Goal: Task Accomplishment & Management: Manage account settings

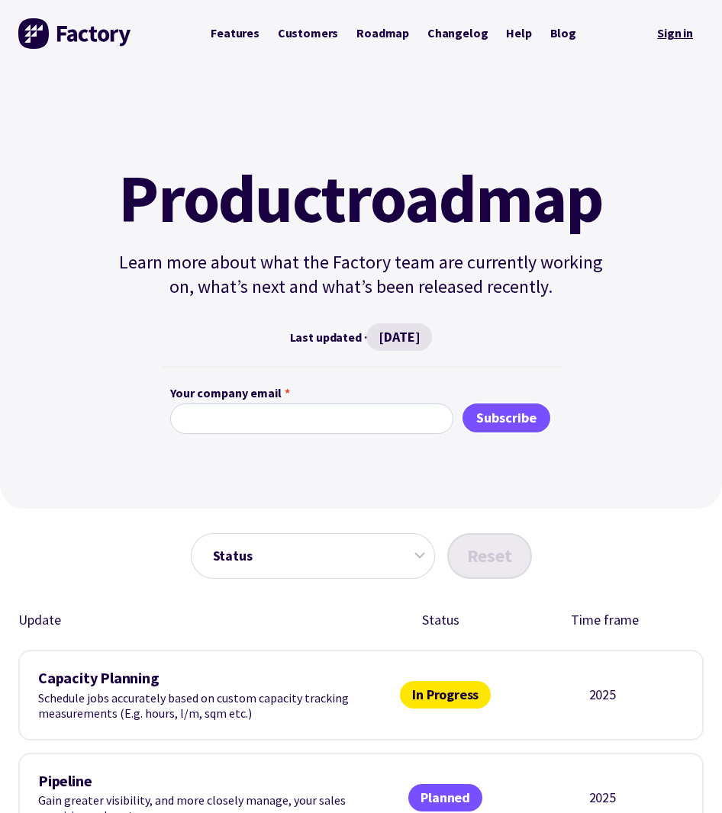
click at [684, 40] on link "Sign in" at bounding box center [674, 33] width 57 height 31
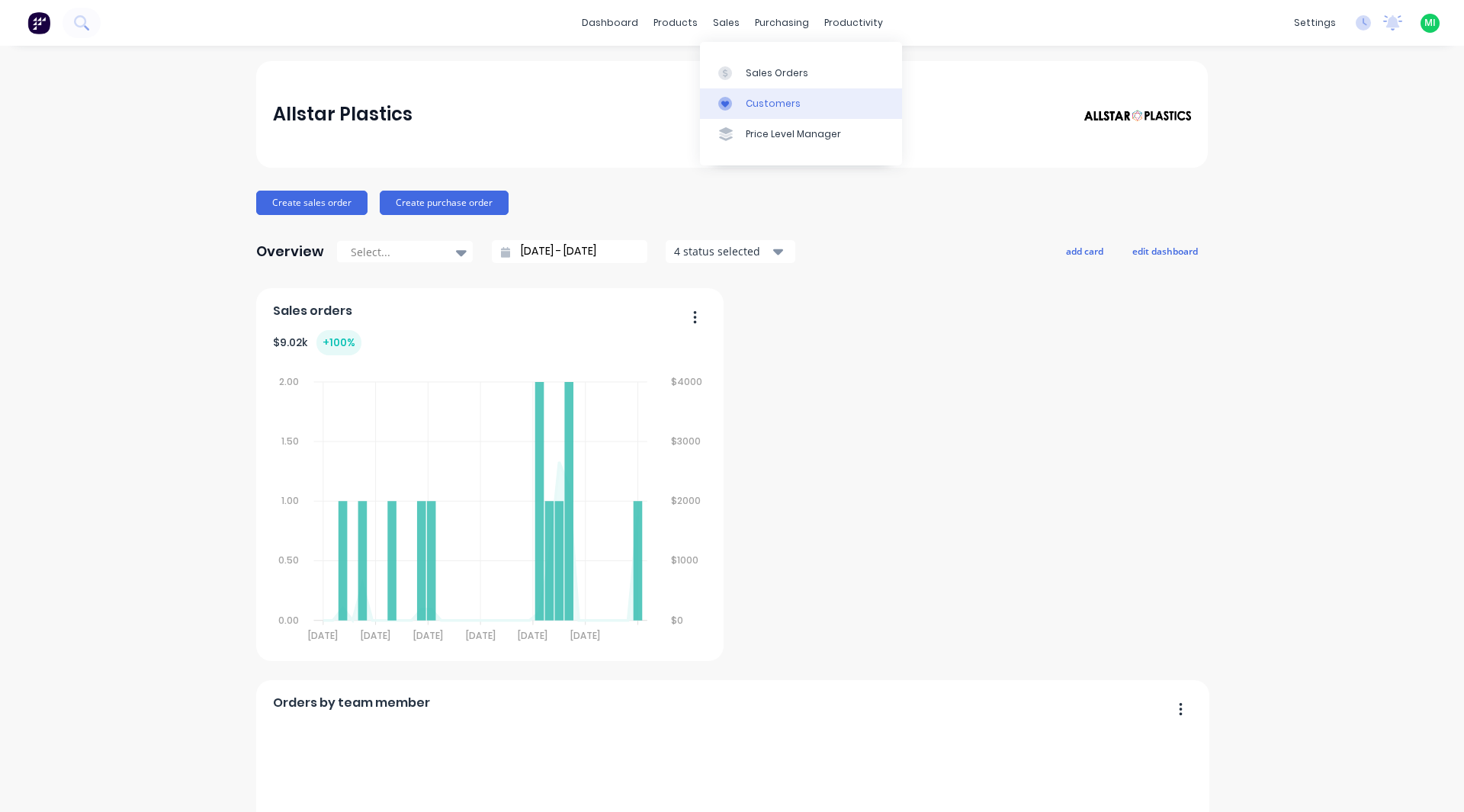
drag, startPoint x: 752, startPoint y: 80, endPoint x: 814, endPoint y: 88, distance: 62.2
click at [732, 80] on link "Sales Orders" at bounding box center [801, 72] width 202 height 31
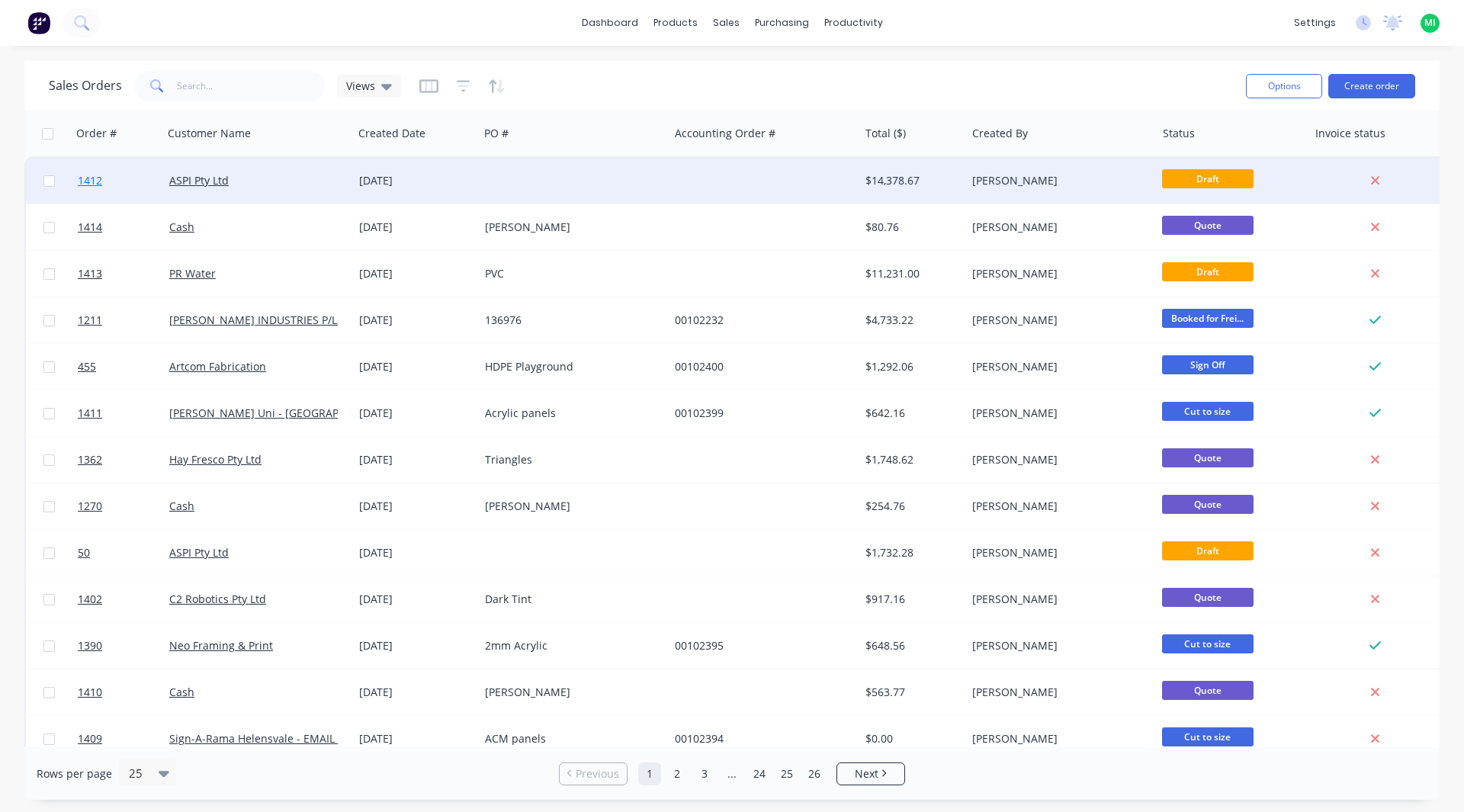
click at [137, 197] on link "1412" at bounding box center [124, 181] width 92 height 46
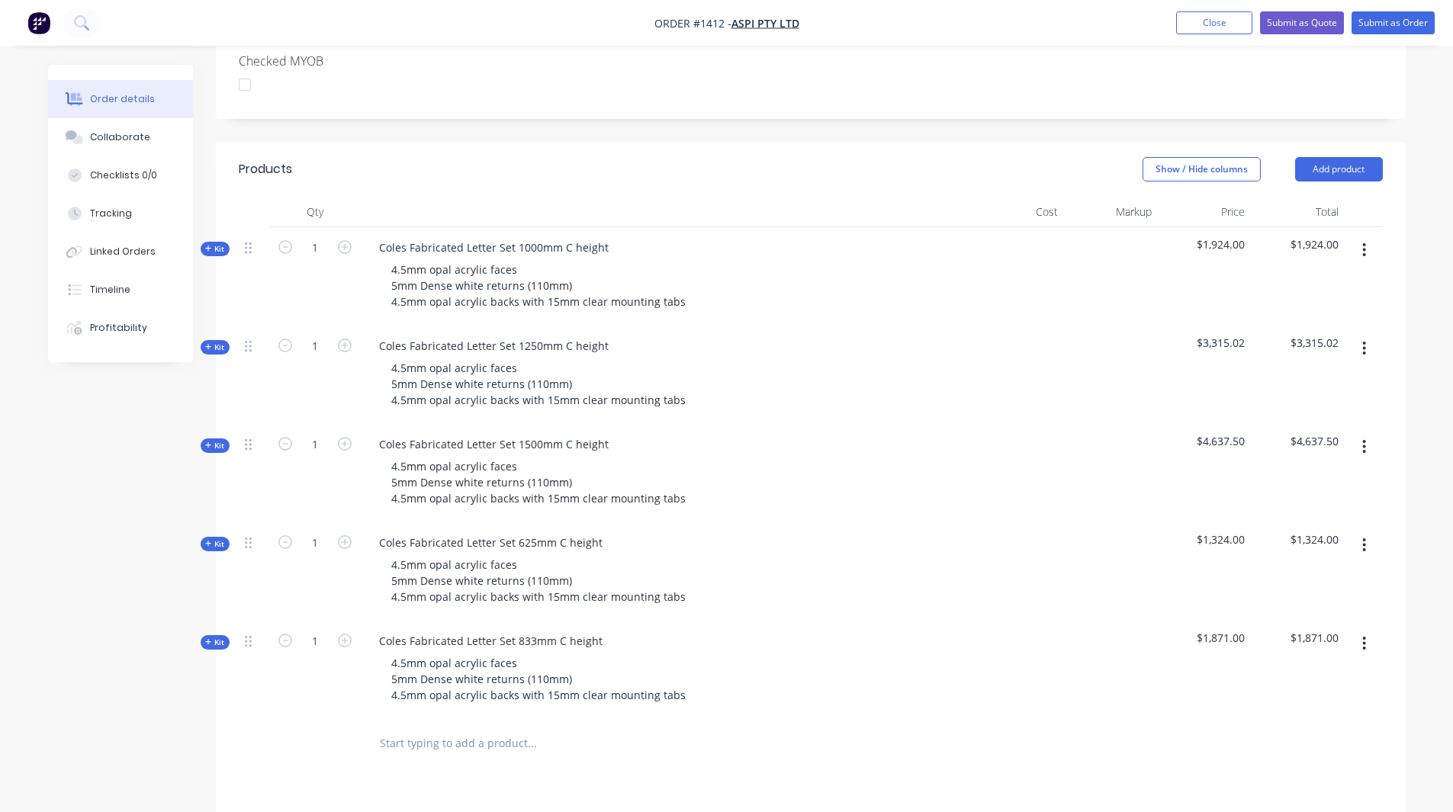
scroll to position [458, 0]
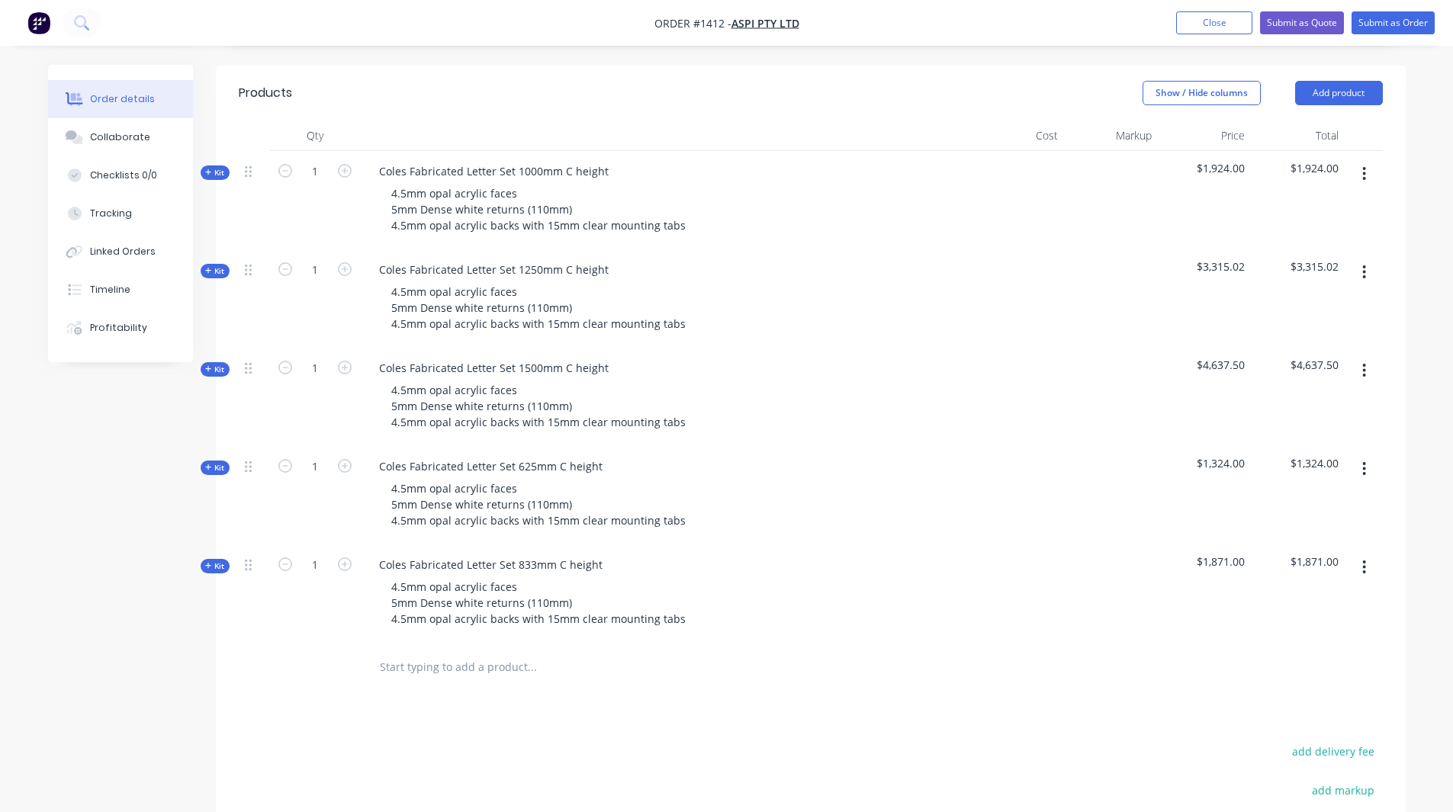
click at [214, 175] on span "Kit" at bounding box center [215, 172] width 20 height 11
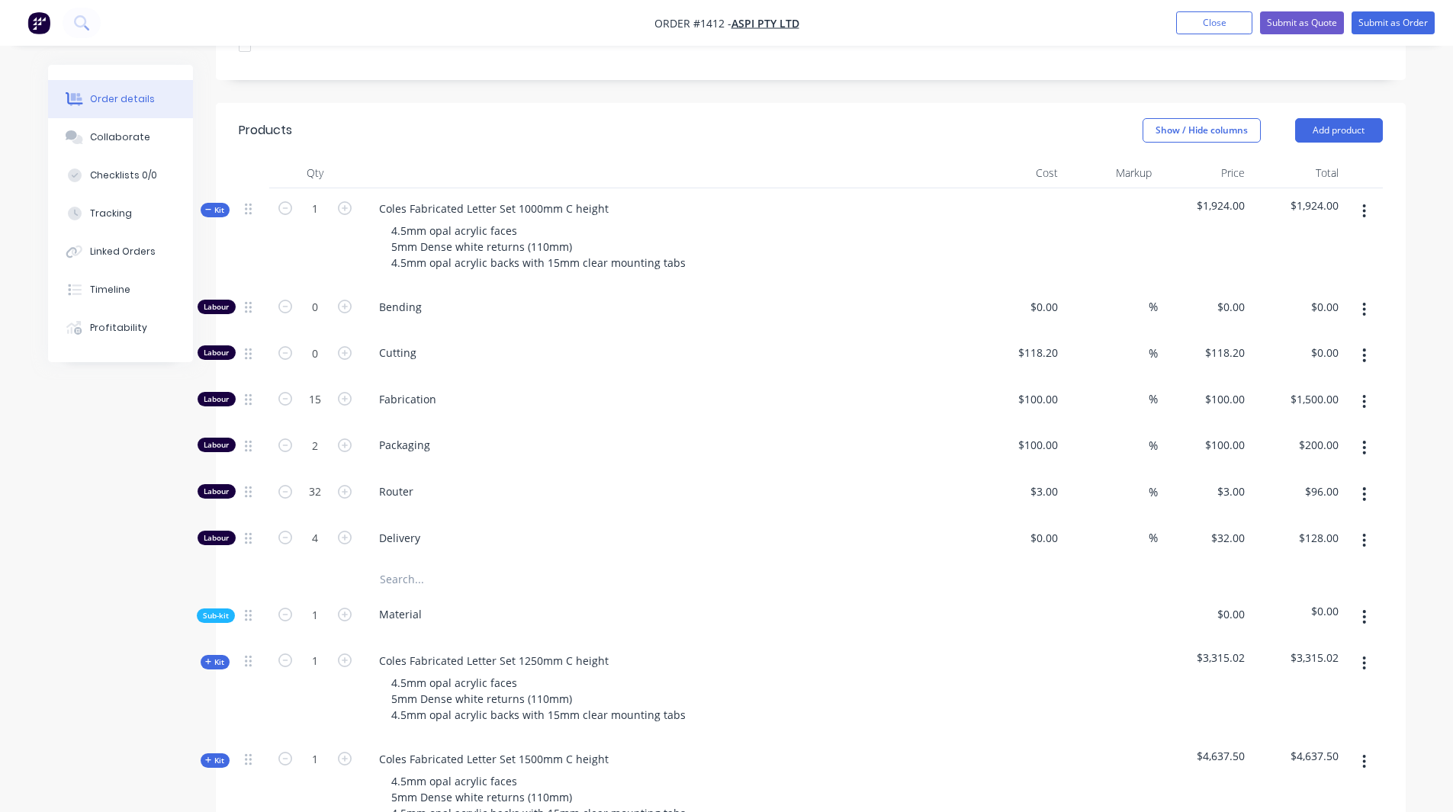
scroll to position [686, 0]
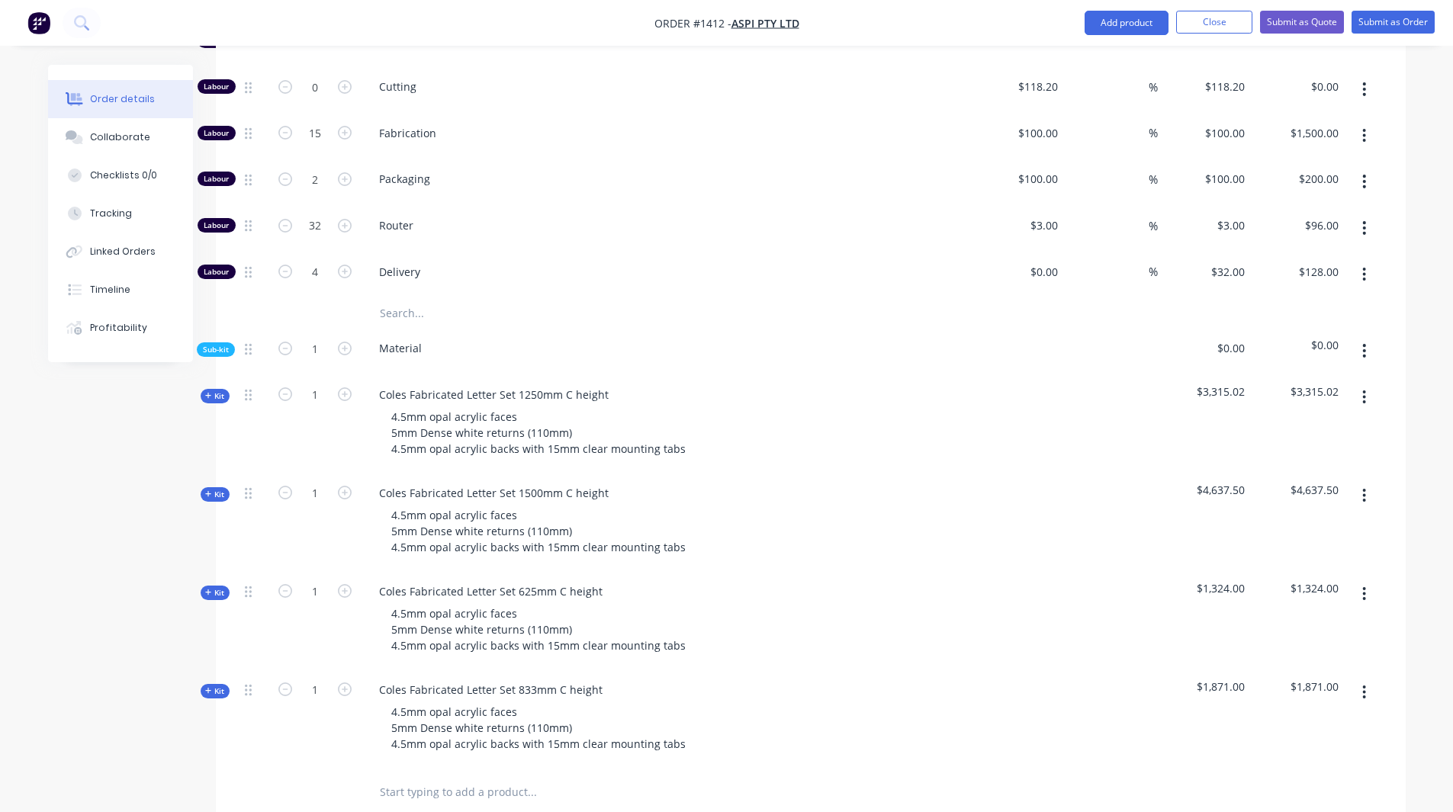
click at [217, 397] on span "Kit" at bounding box center [215, 396] width 20 height 11
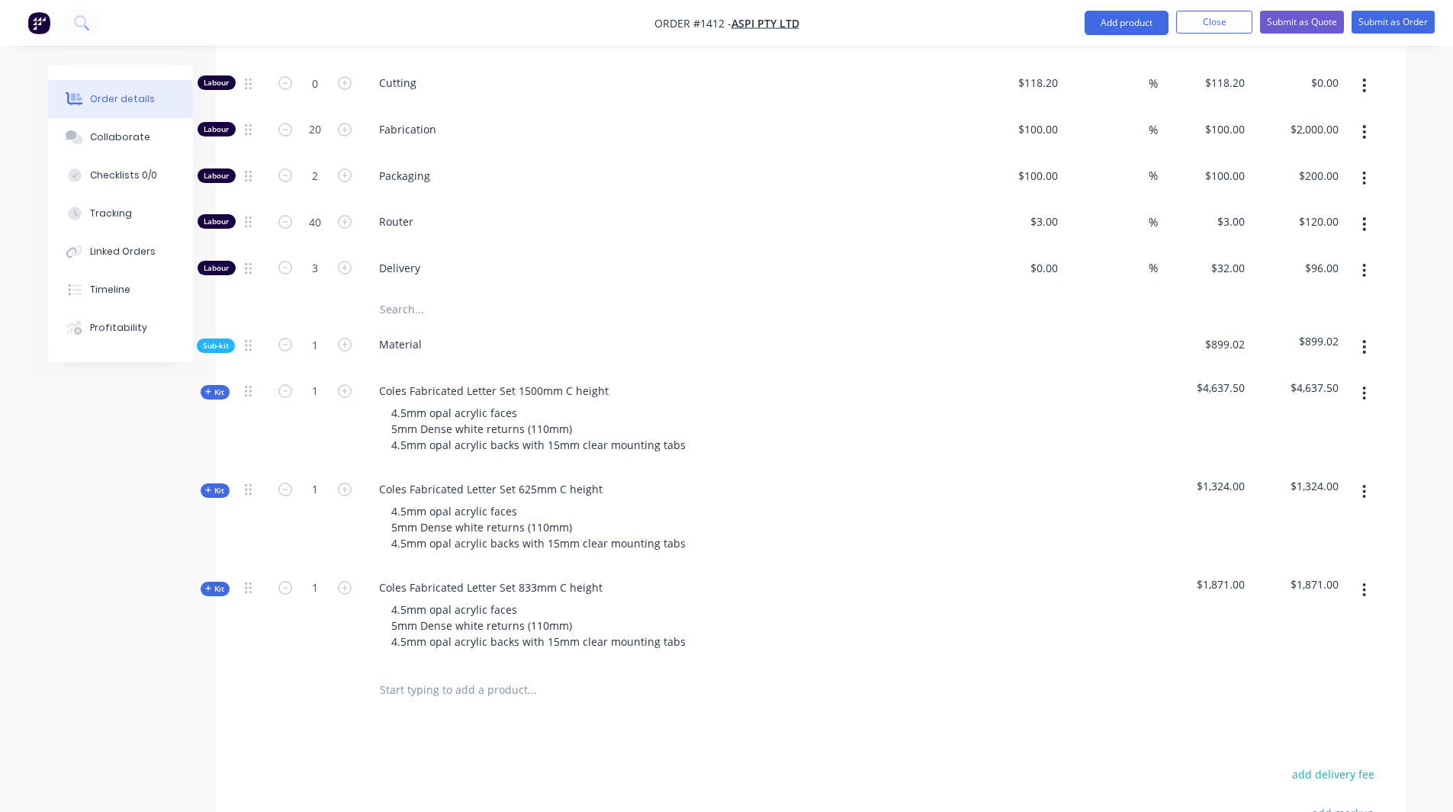
scroll to position [1144, 0]
click at [219, 388] on span "Kit" at bounding box center [215, 390] width 20 height 11
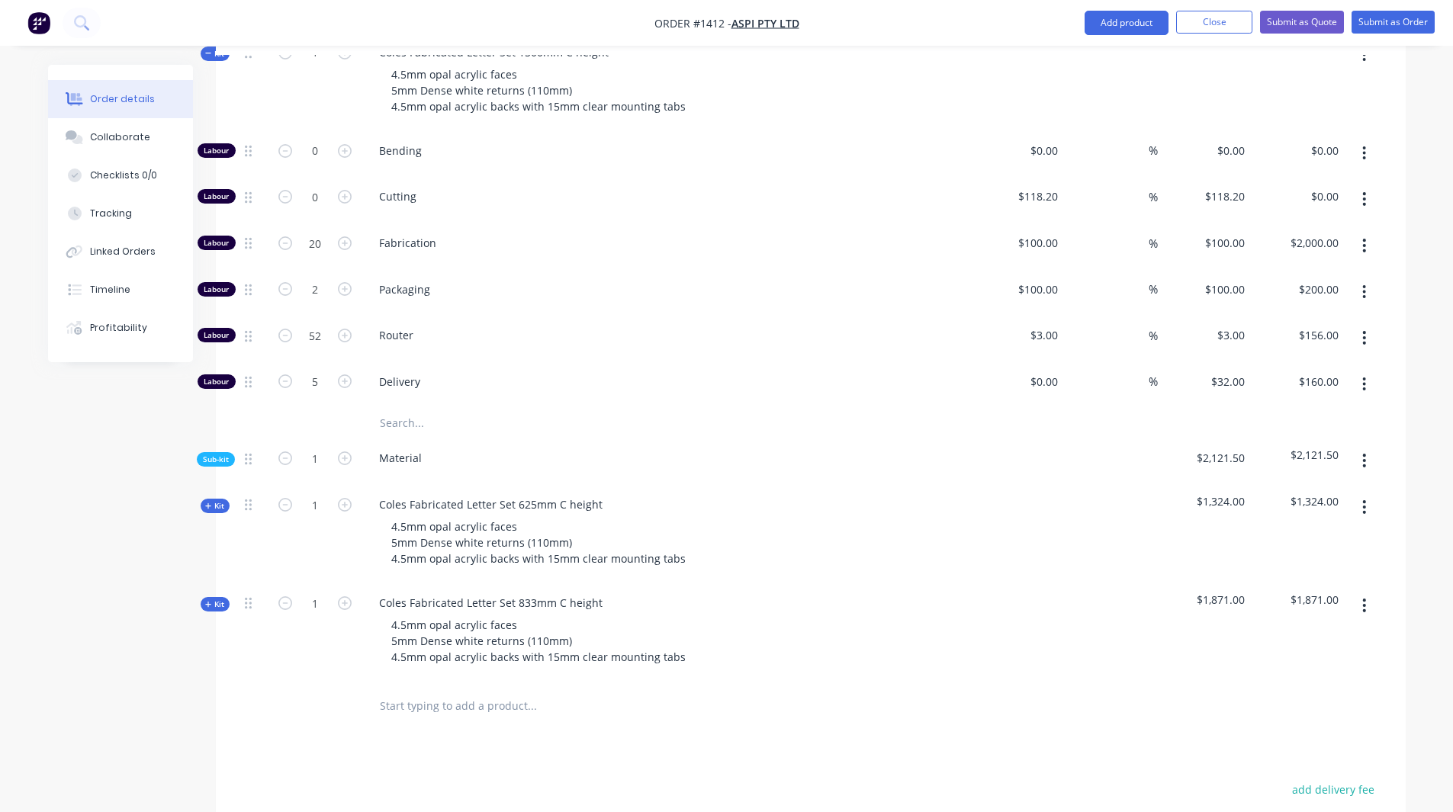
scroll to position [1525, 0]
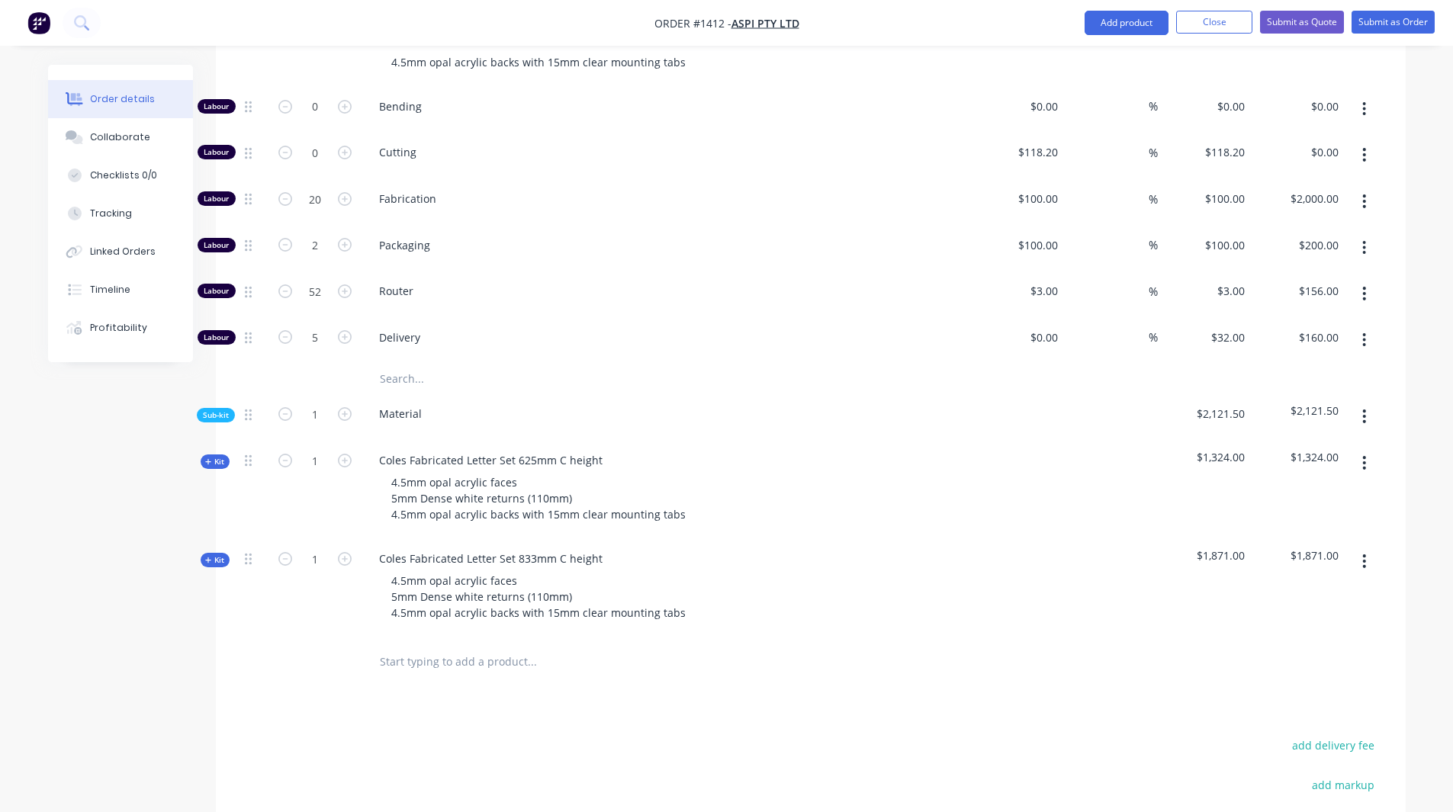
click at [215, 462] on span "Kit" at bounding box center [215, 461] width 20 height 11
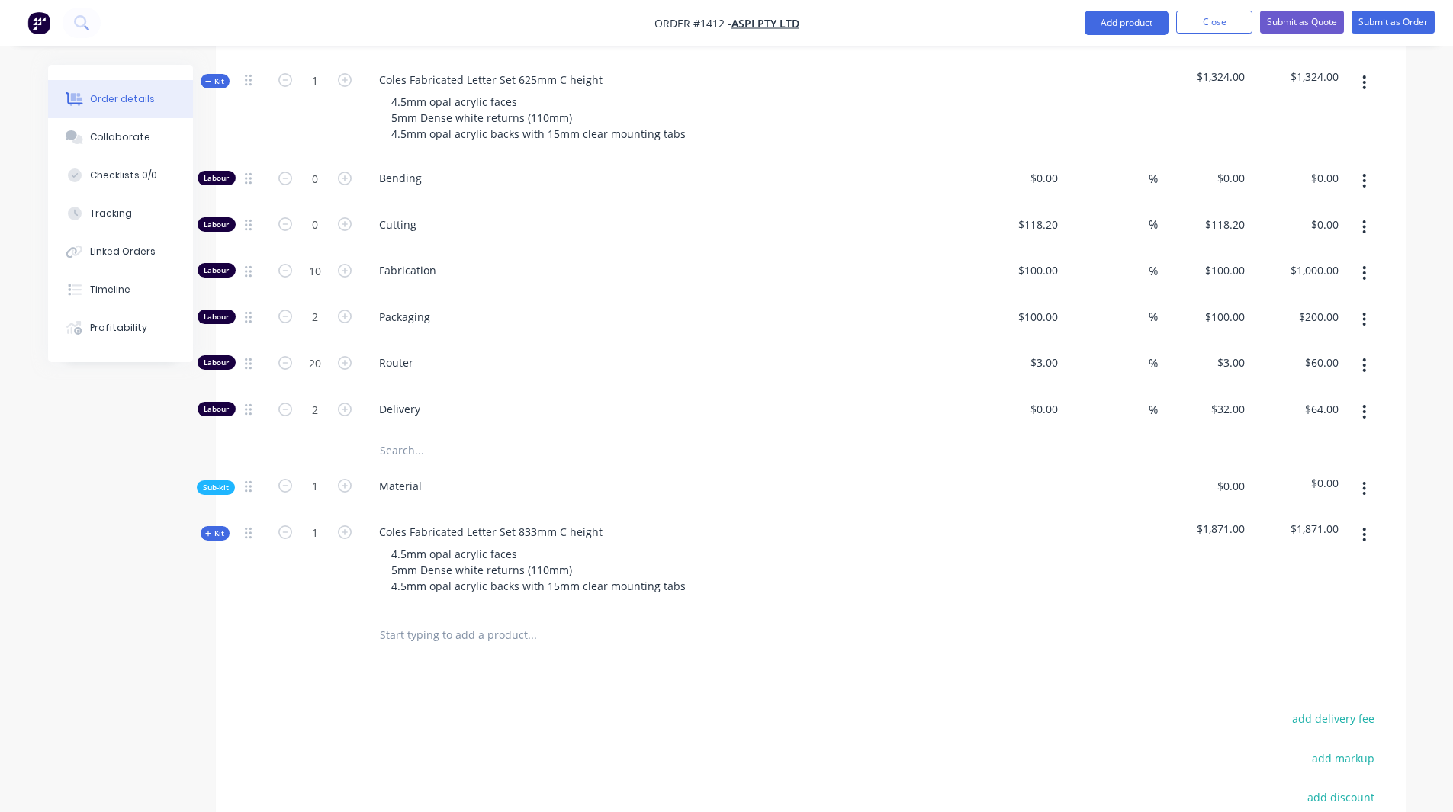
scroll to position [1907, 0]
click at [209, 532] on icon at bounding box center [208, 533] width 7 height 8
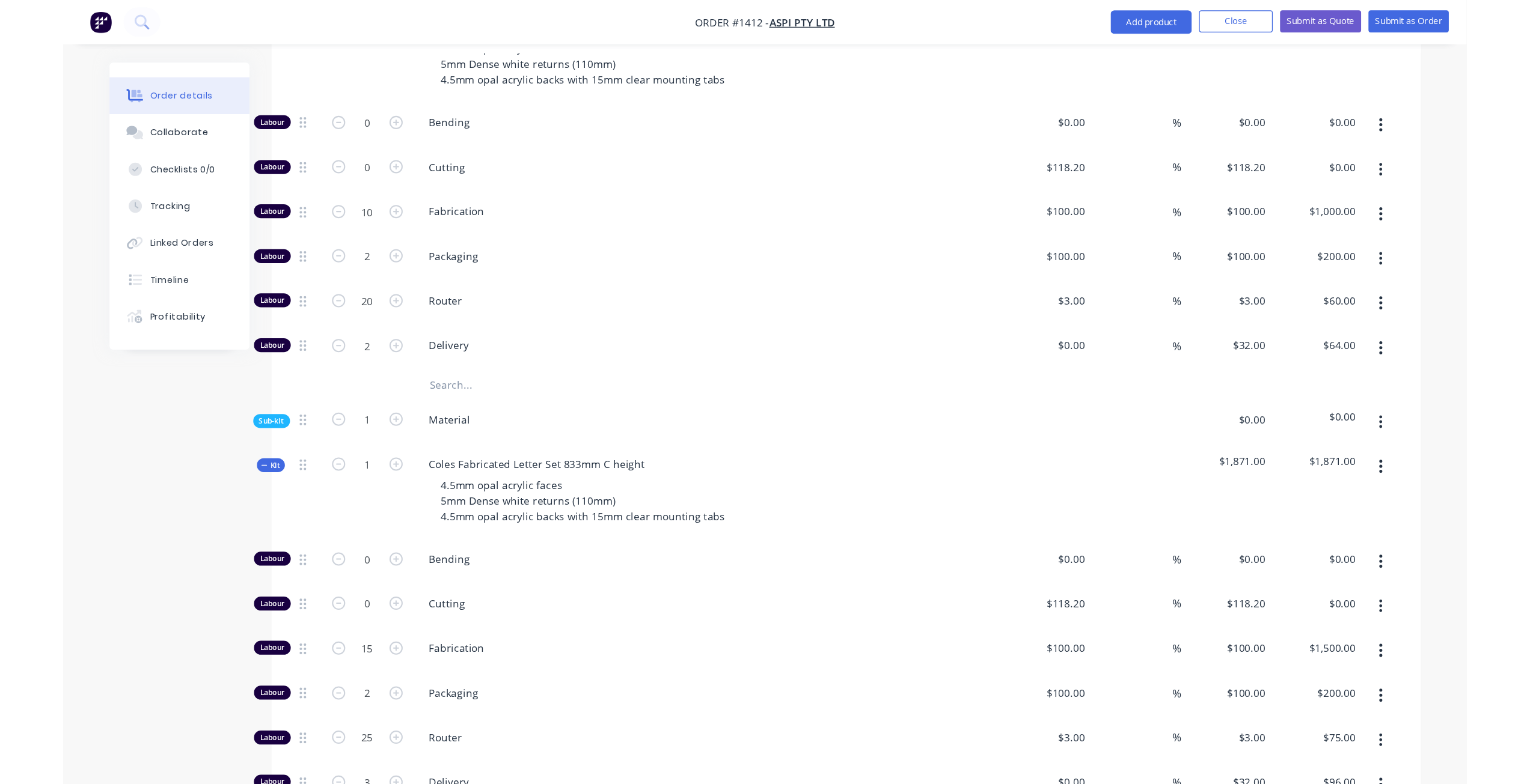
scroll to position [1562, 0]
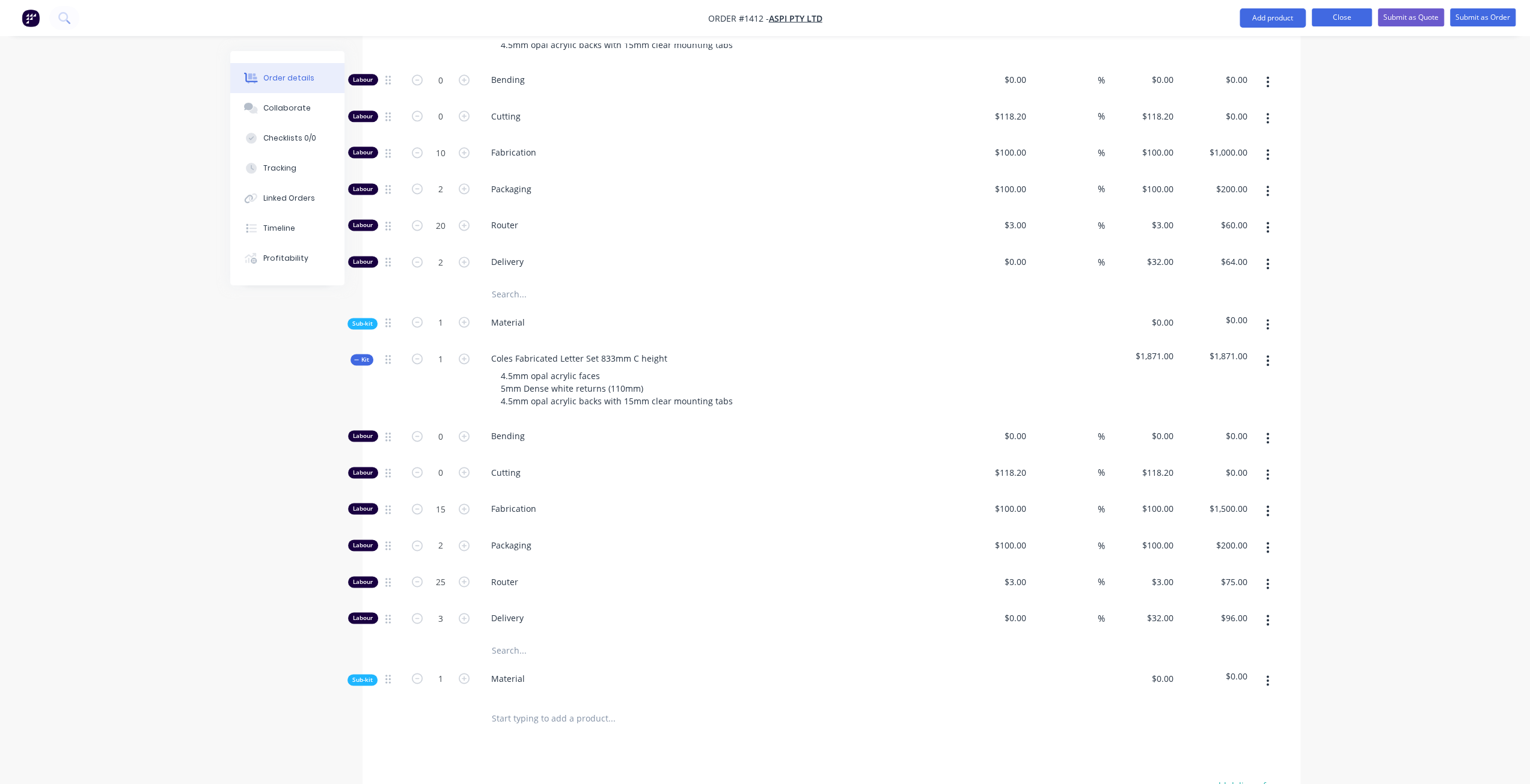
drag, startPoint x: 1331, startPoint y: 10, endPoint x: 1320, endPoint y: 10, distance: 11.0
click at [577, 10] on button "Close" at bounding box center [1342, 17] width 60 height 18
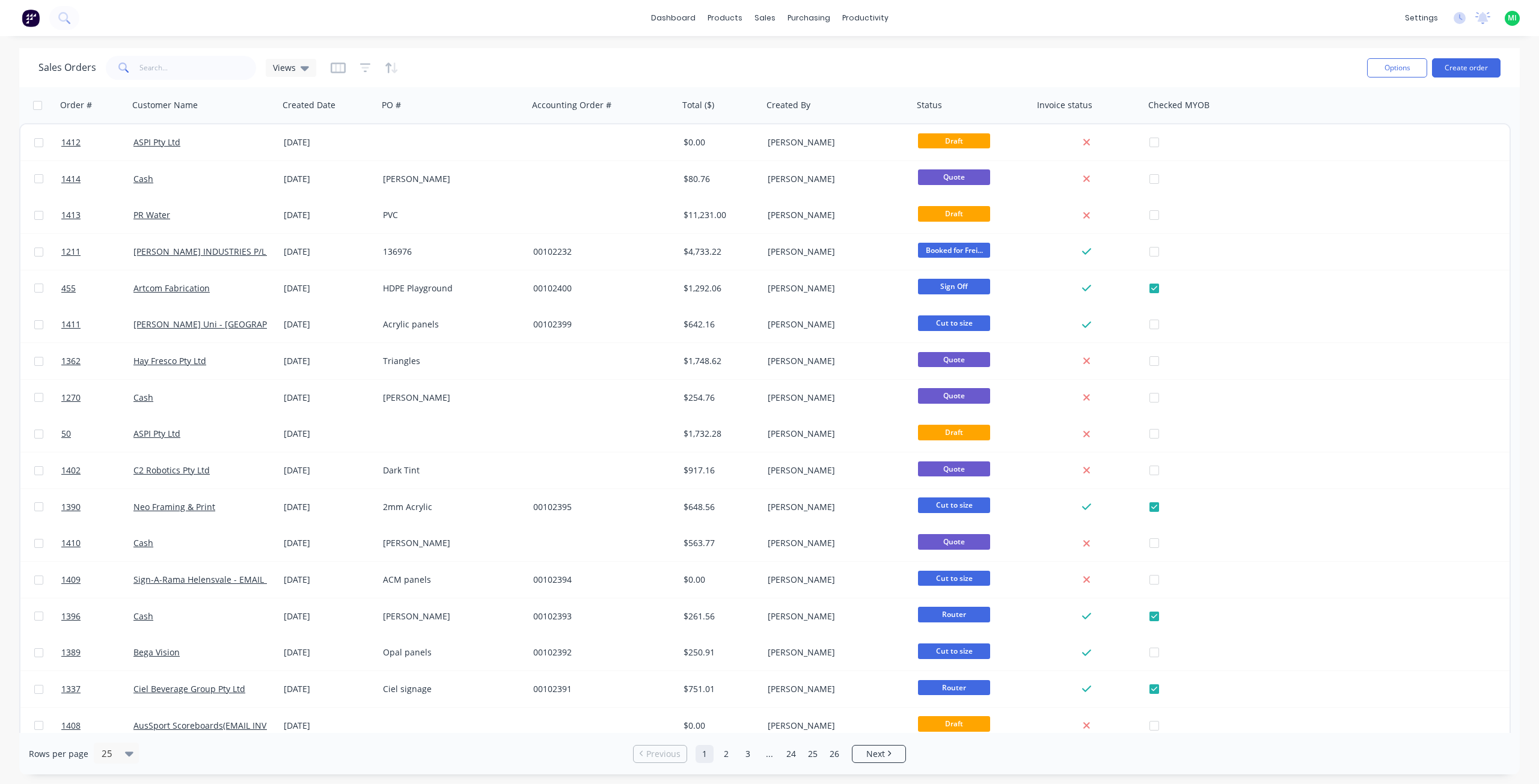
click at [32, 20] on img at bounding box center [30, 17] width 18 height 18
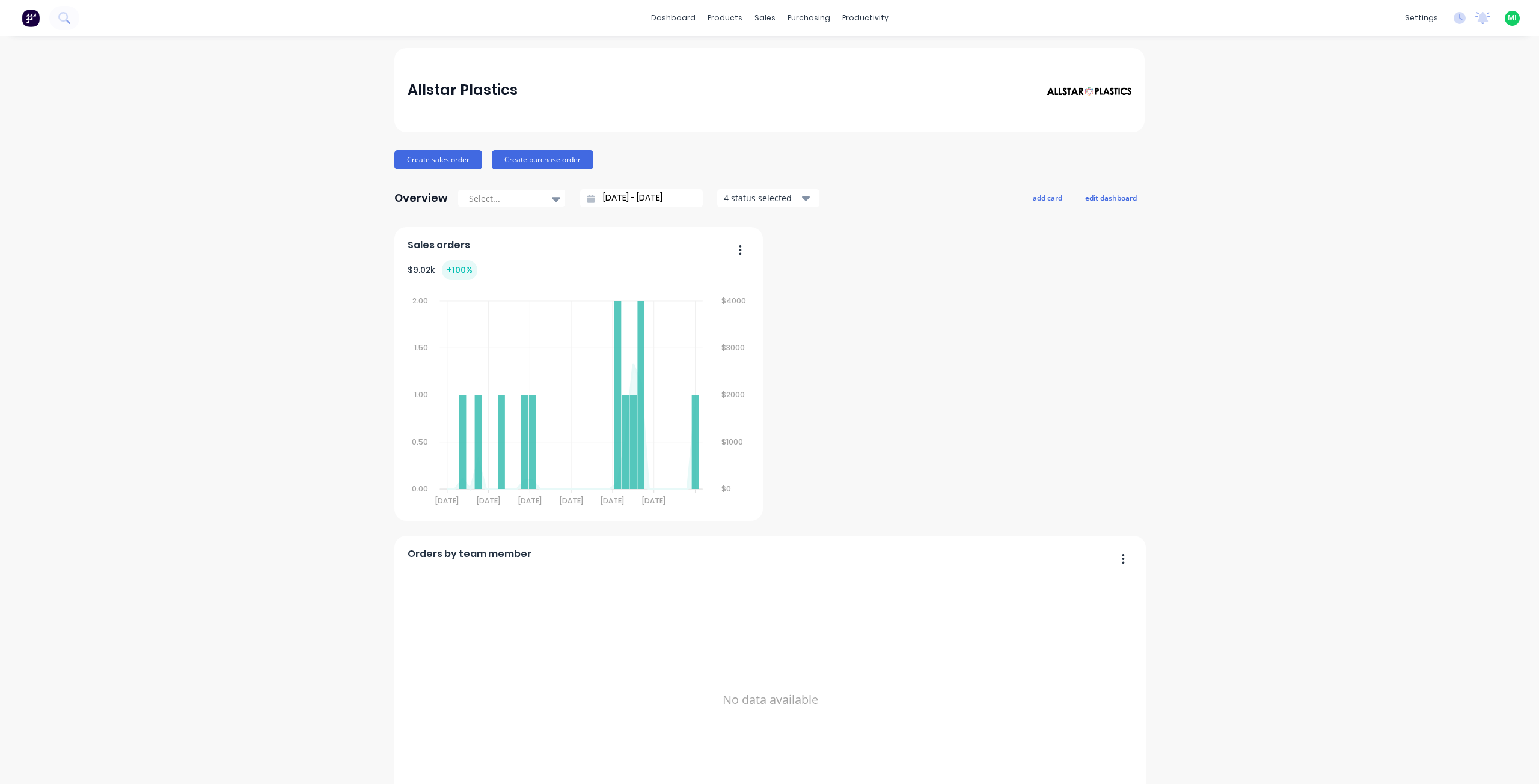
click at [577, 15] on span "MI" at bounding box center [1511, 18] width 9 height 11
click at [577, 161] on button "Sign out" at bounding box center [1437, 150] width 159 height 24
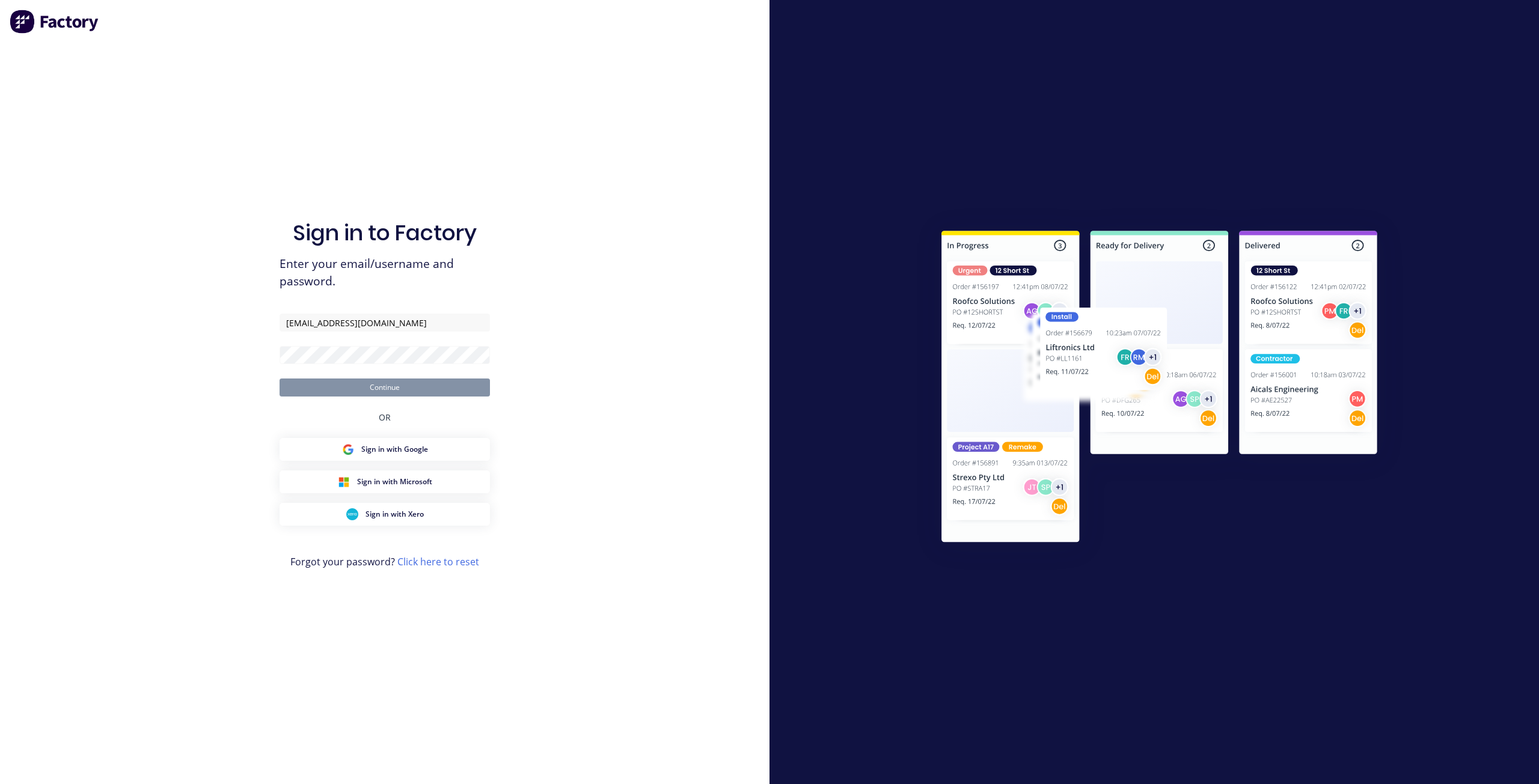
type input "maricar@factory.app"
click at [280, 379] on button "Continue" at bounding box center [385, 388] width 210 height 18
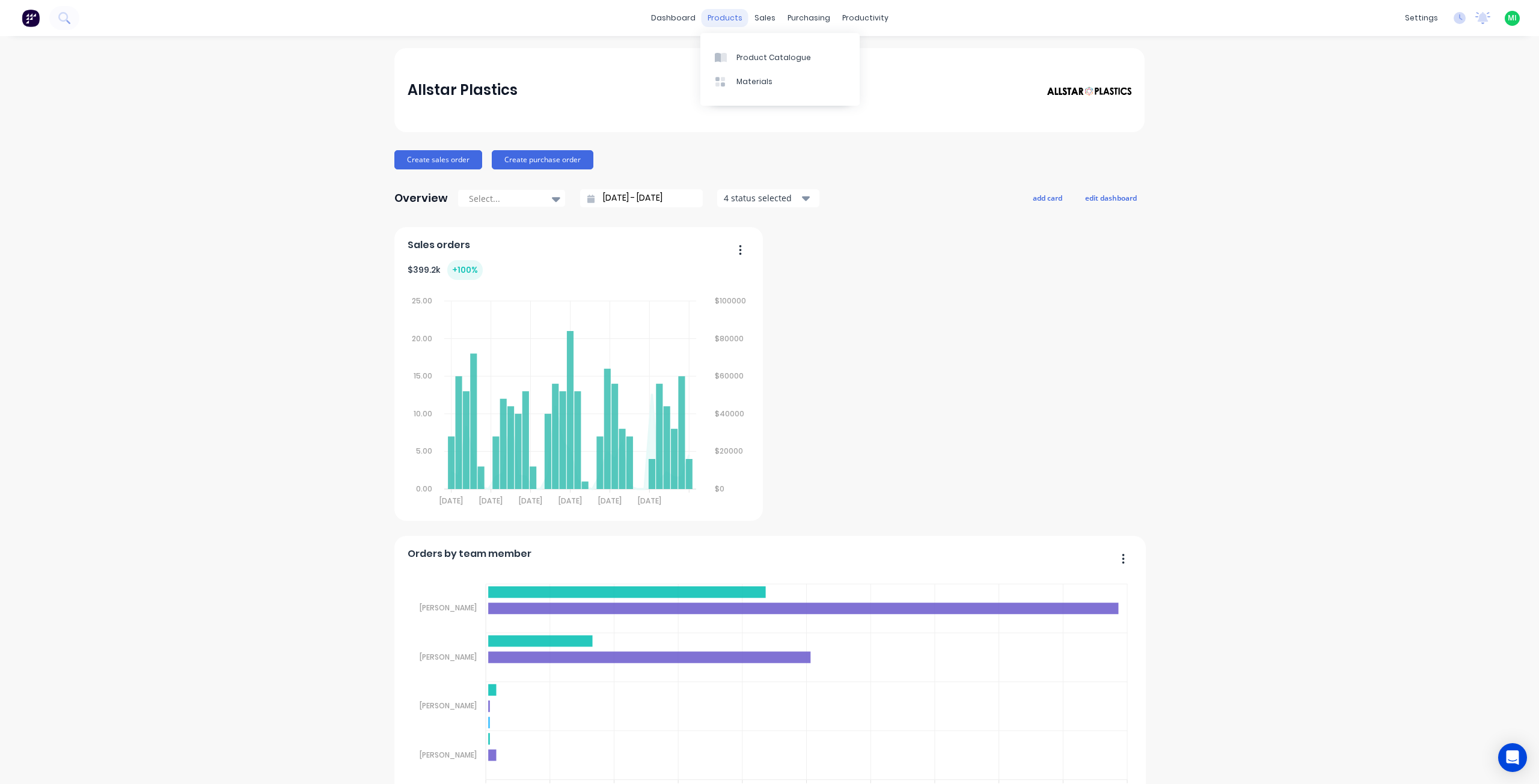
click at [728, 24] on div "products" at bounding box center [724, 17] width 46 height 18
